Goal: Navigation & Orientation: Go to known website

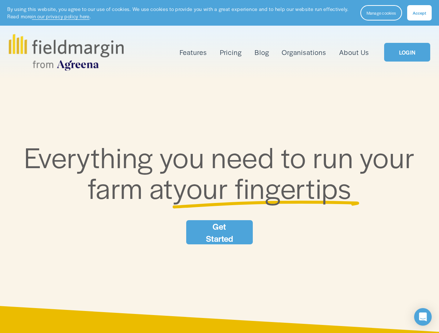
click at [420, 13] on span "Accept" at bounding box center [420, 13] width 14 height 6
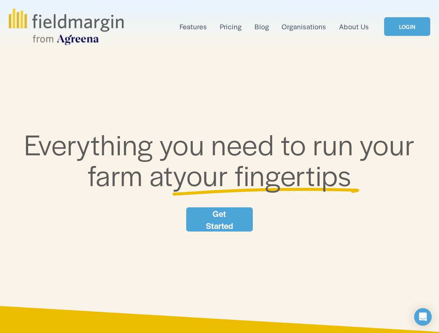
click at [408, 26] on link "LOGIN" at bounding box center [407, 26] width 46 height 19
